Goal: Task Accomplishment & Management: Manage account settings

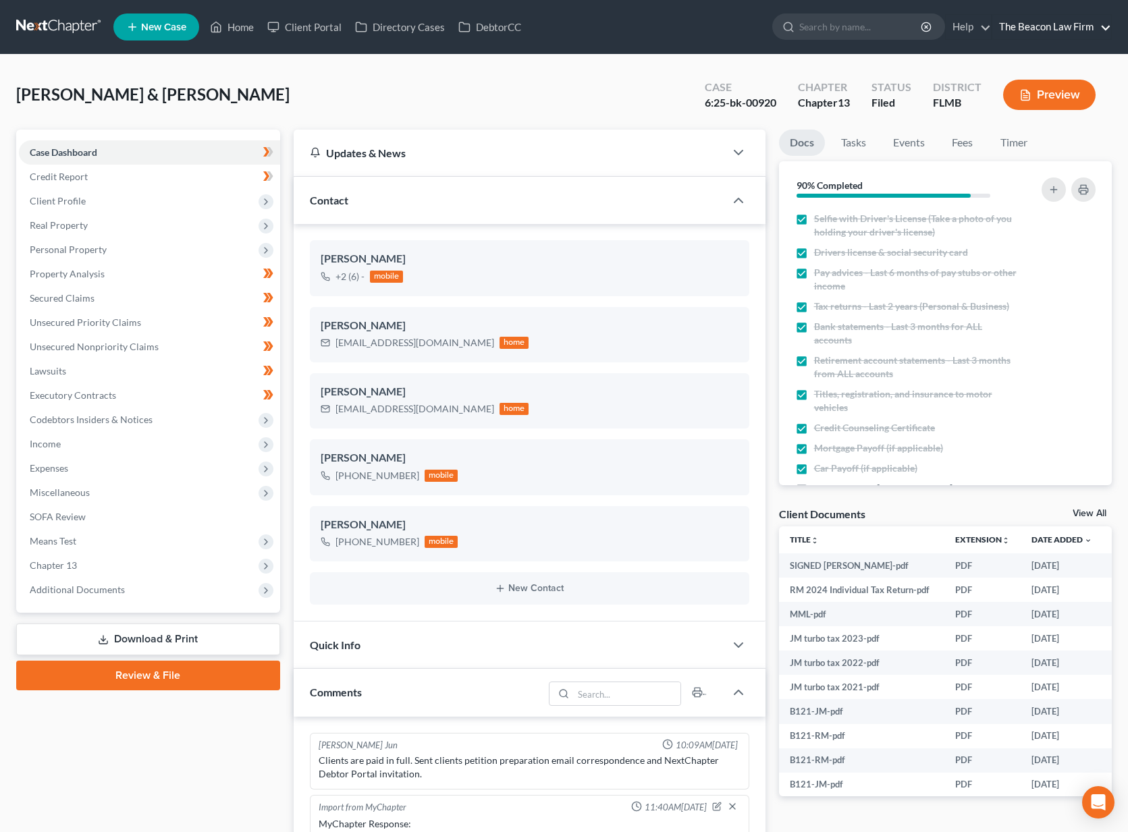
click at [1021, 27] on link "The Beacon Law Firm" at bounding box center [1051, 27] width 119 height 24
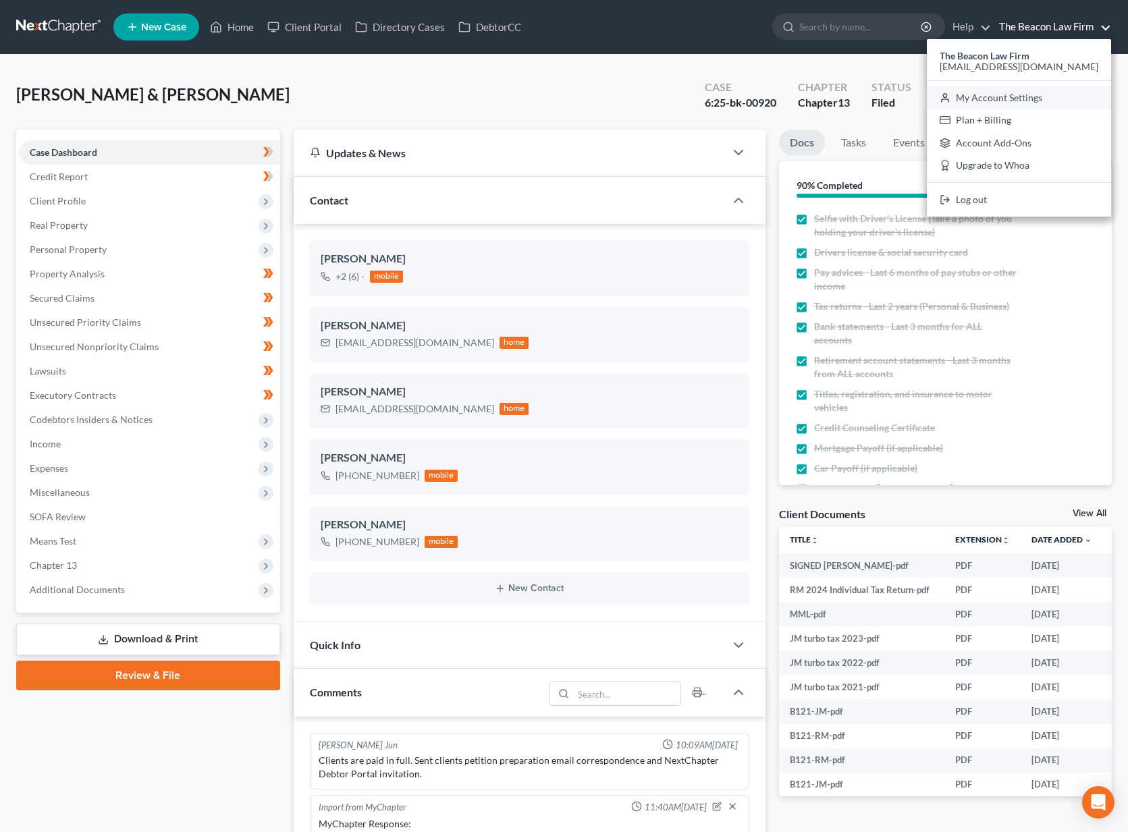
click at [1067, 103] on link "My Account Settings" at bounding box center [1019, 97] width 184 height 23
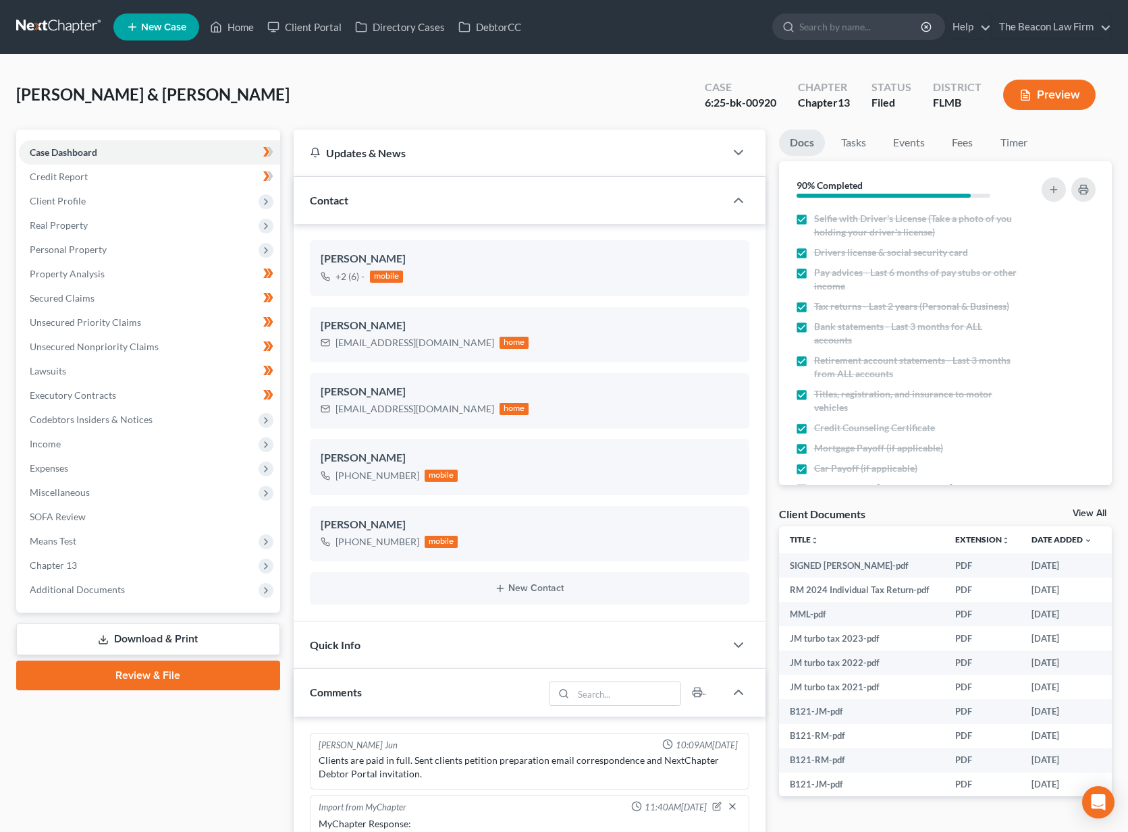
select select "15"
select select "24"
select select "9"
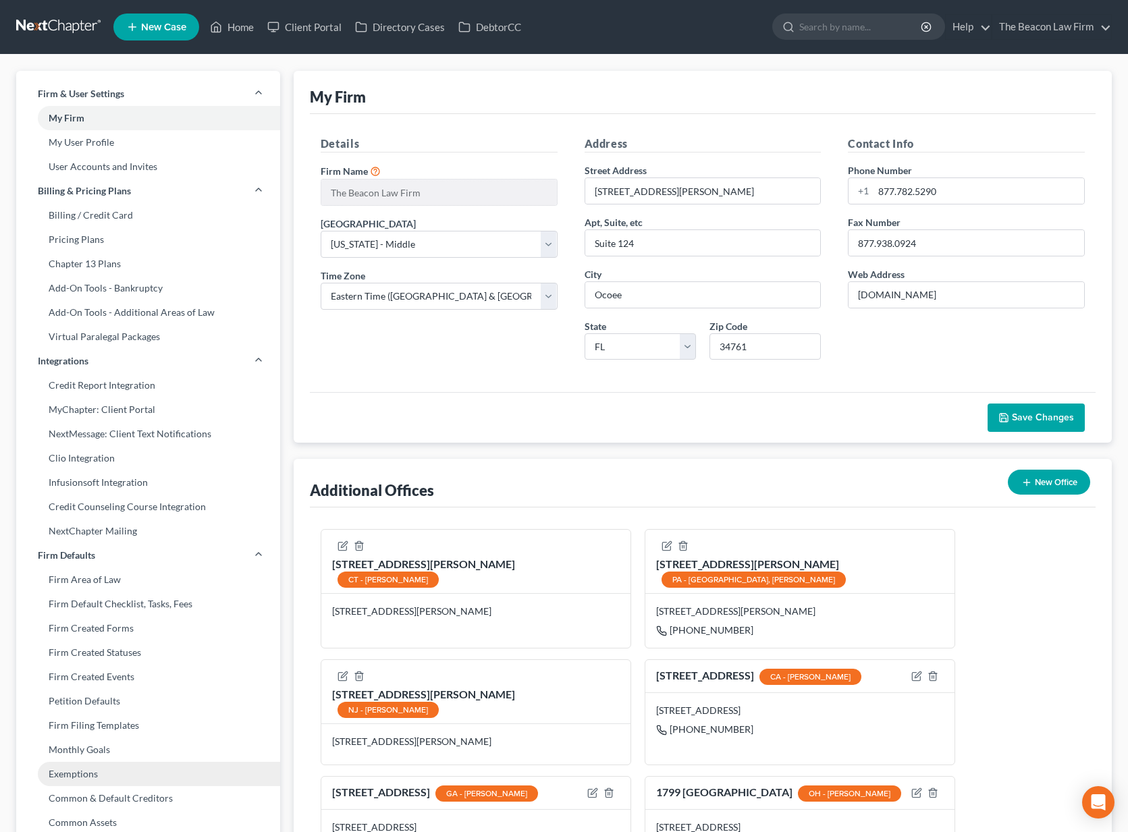
click at [149, 768] on link "Exemptions" at bounding box center [148, 774] width 264 height 24
select select "0"
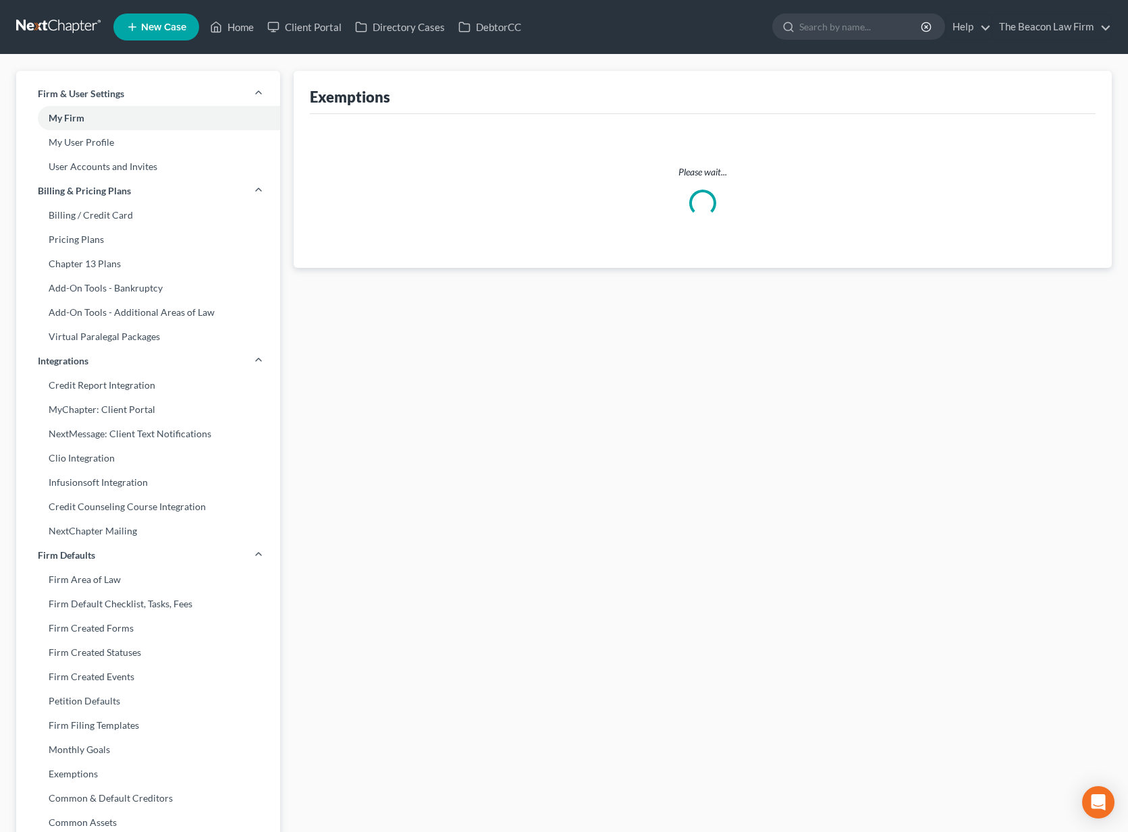
select select "4"
select select "25"
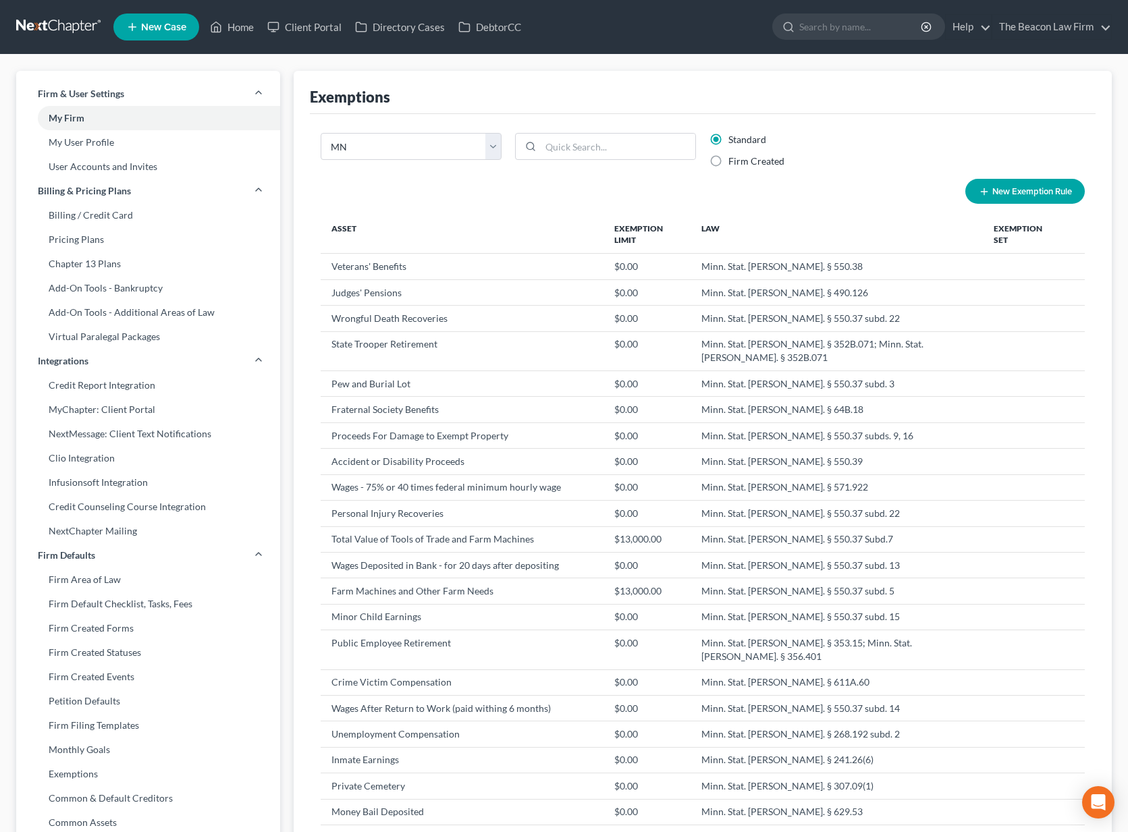
select select "0"
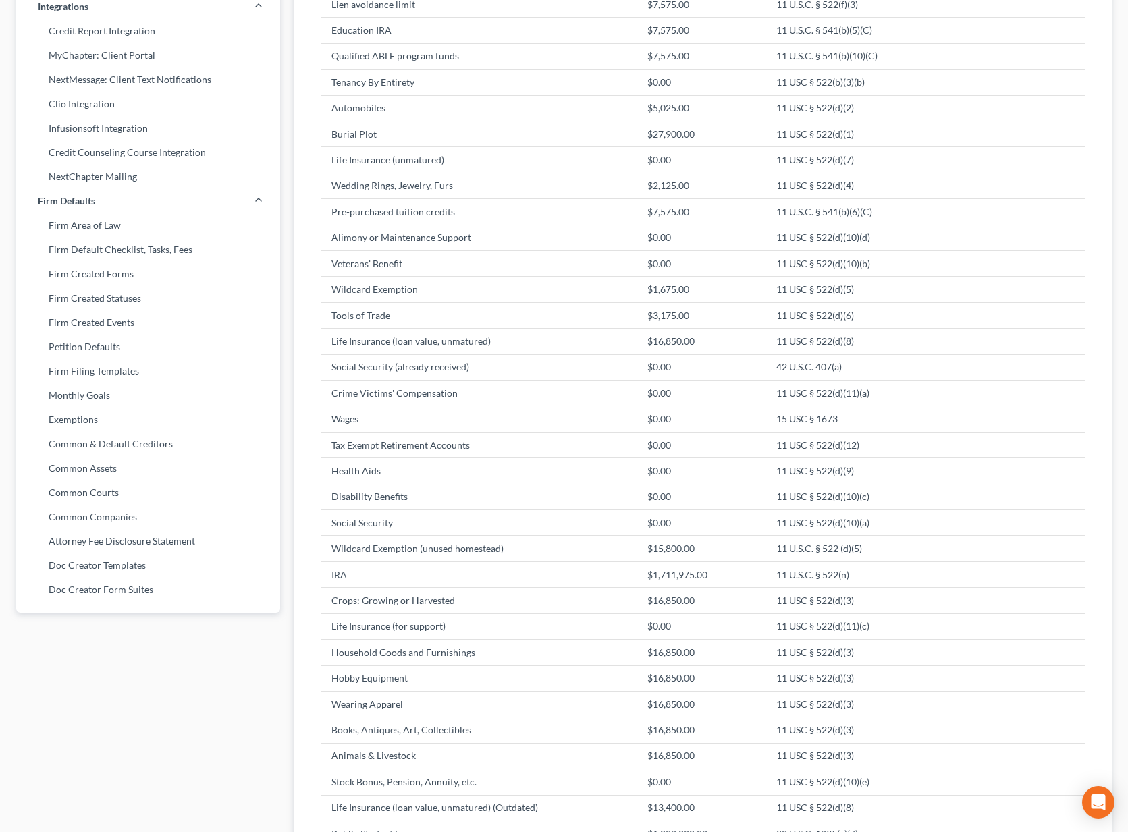
scroll to position [70, 0]
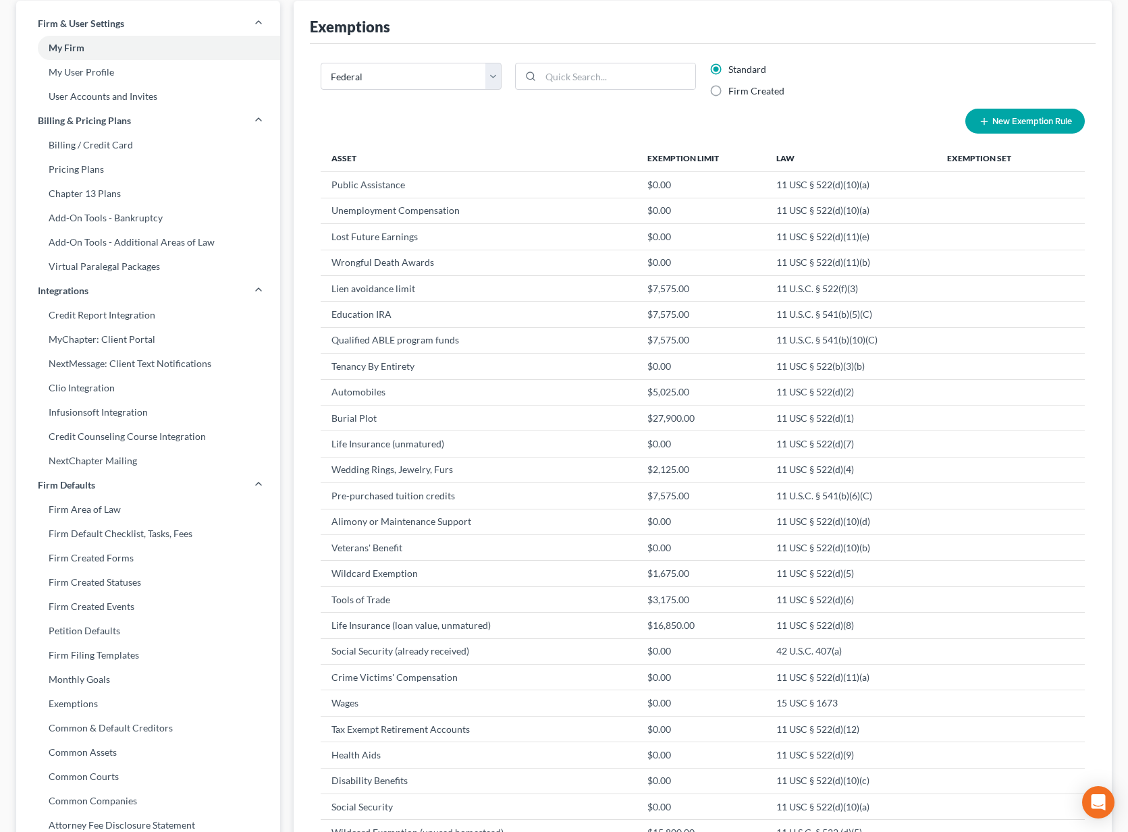
click at [292, 468] on div "Exemptions State Federal AL AK AR AZ CA CO CT DE DC [GEOGRAPHIC_DATA] [GEOGRAPH…" at bounding box center [703, 607] width 832 height 1212
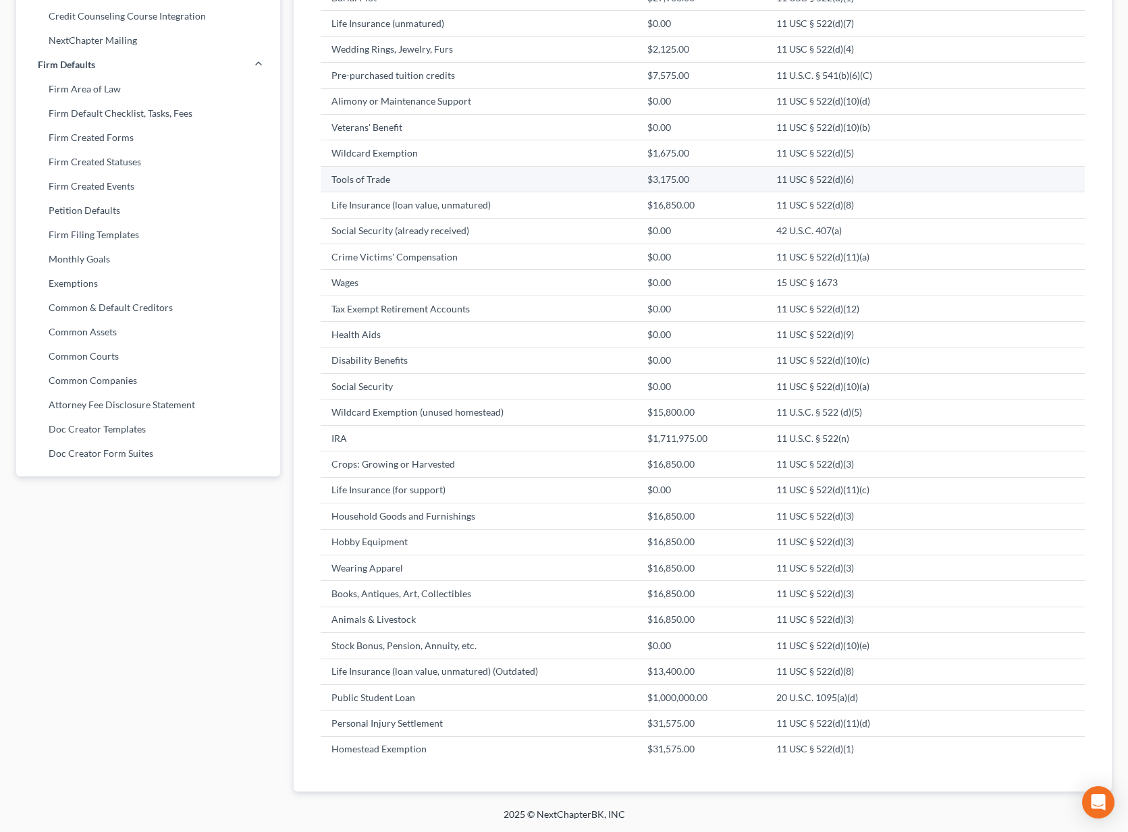
scroll to position [40, 0]
